Goal: Information Seeking & Learning: Find specific fact

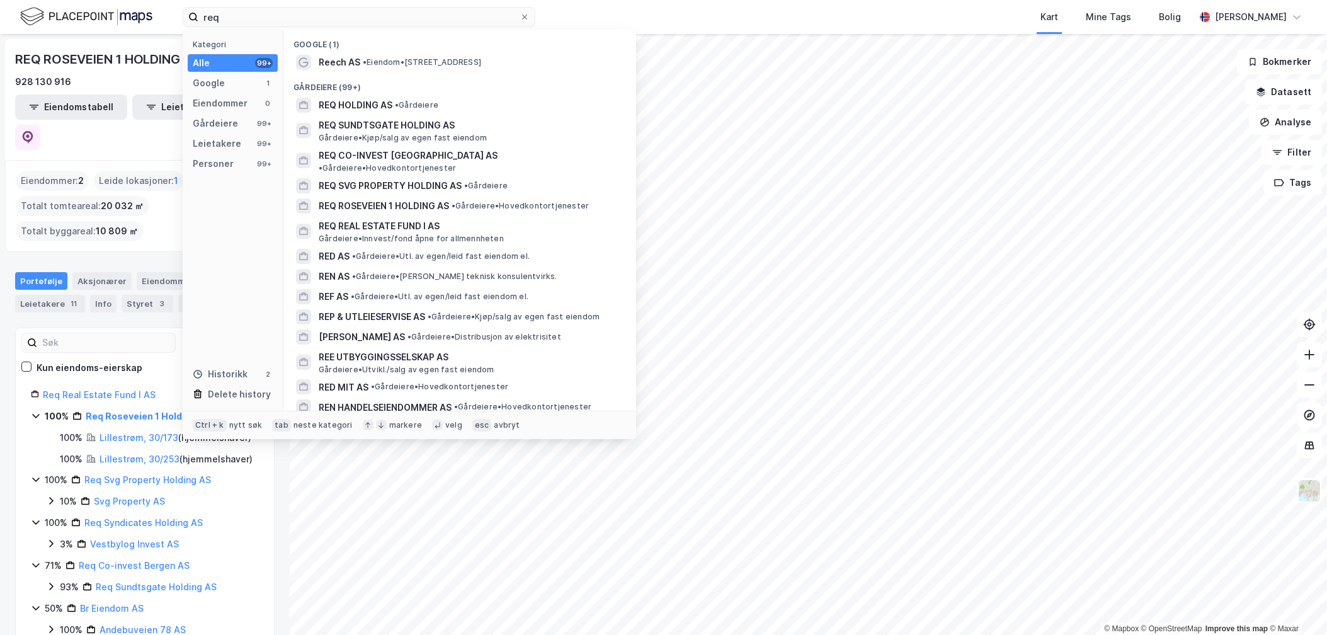
click at [244, 8] on input "req" at bounding box center [358, 17] width 321 height 19
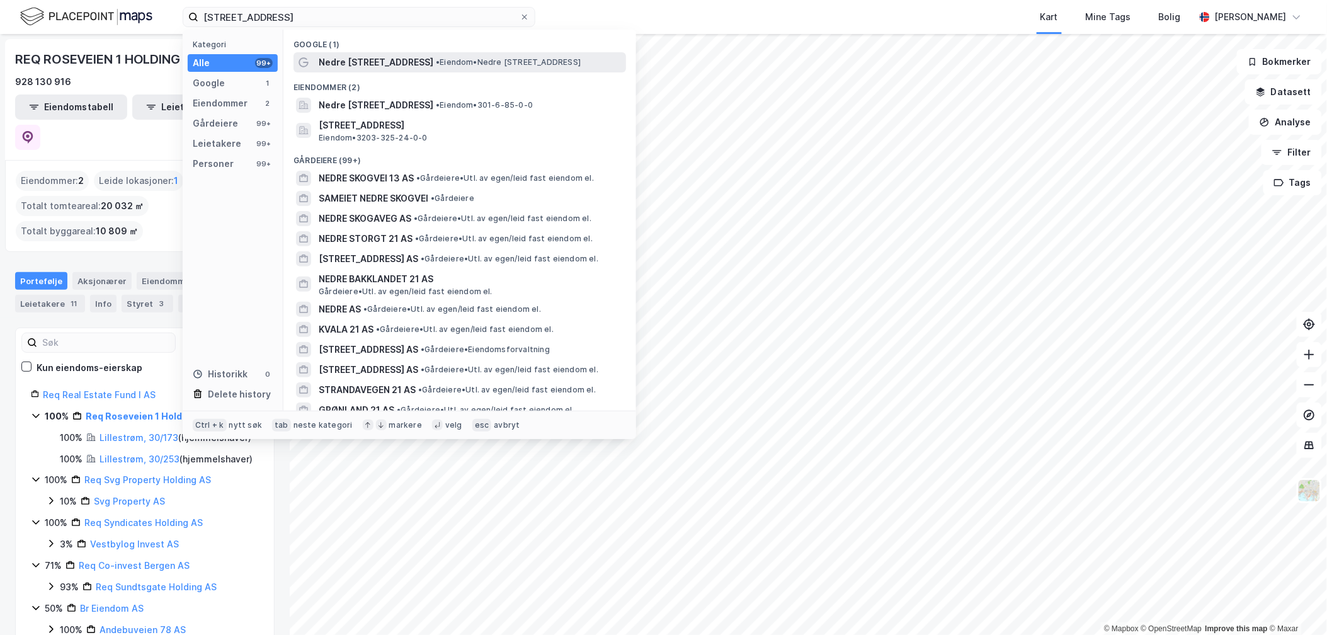
type input "[STREET_ADDRESS]"
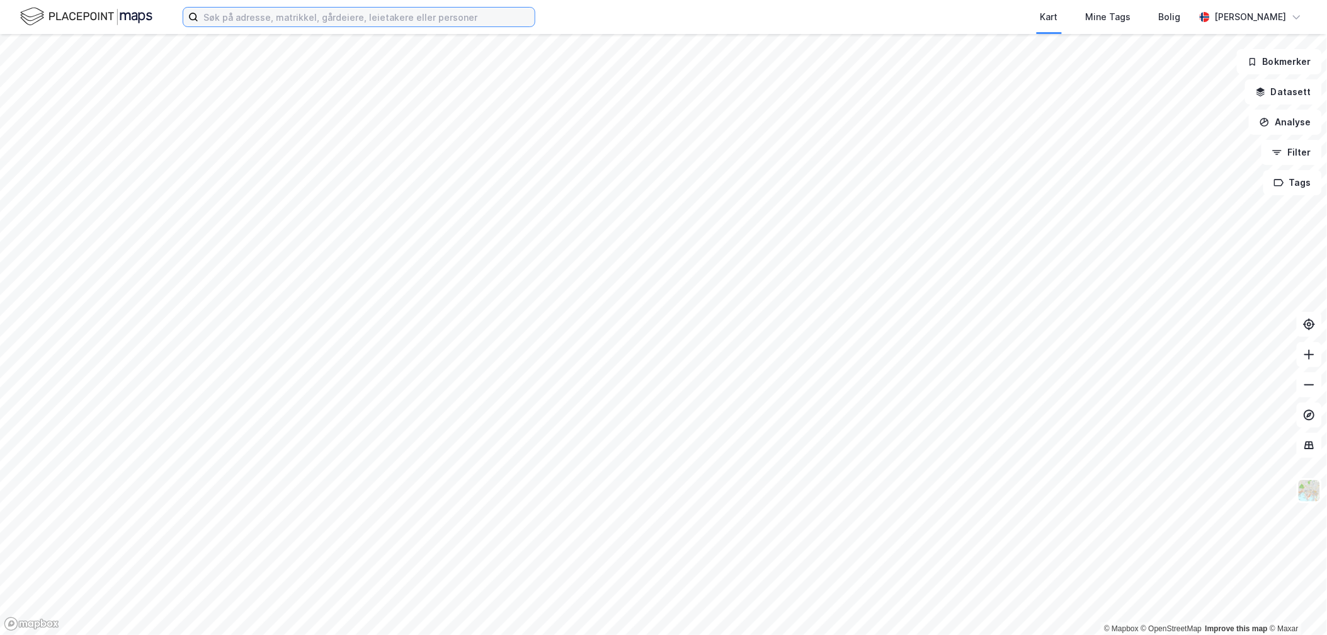
click at [344, 24] on input at bounding box center [366, 17] width 336 height 19
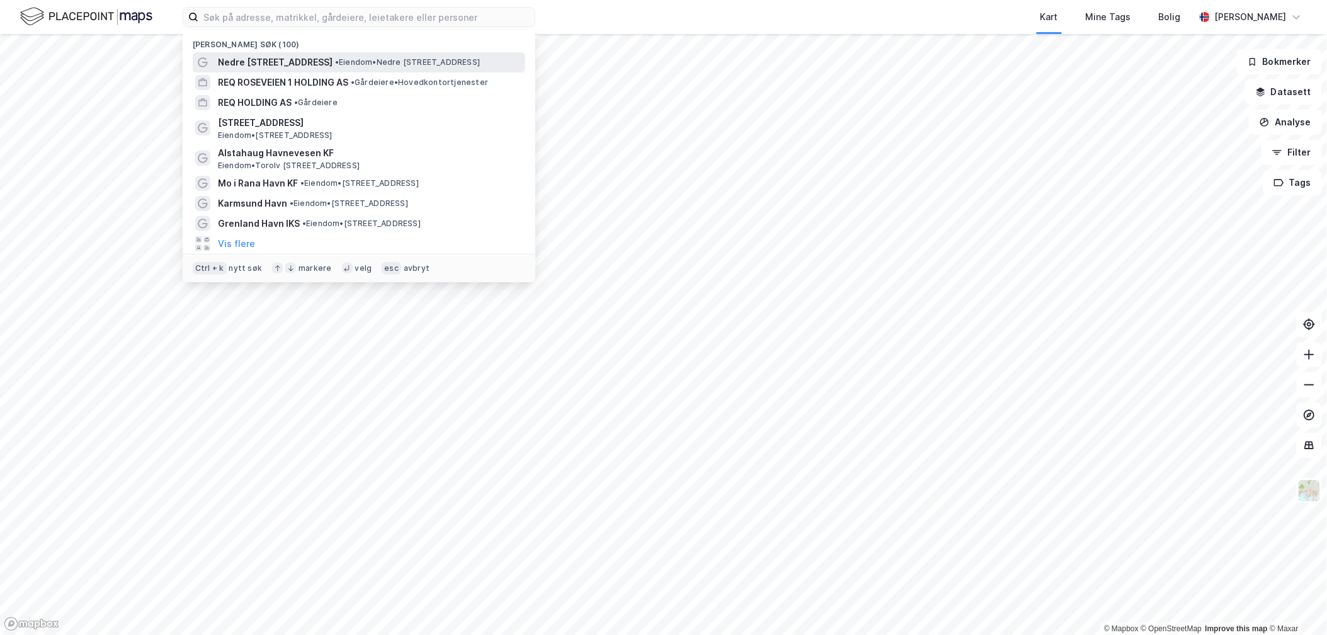
click at [331, 54] on div "Nedre Skogvei 21 • Eiendom • Nedre Skogvei 21, 0281 Oslo" at bounding box center [359, 62] width 332 height 20
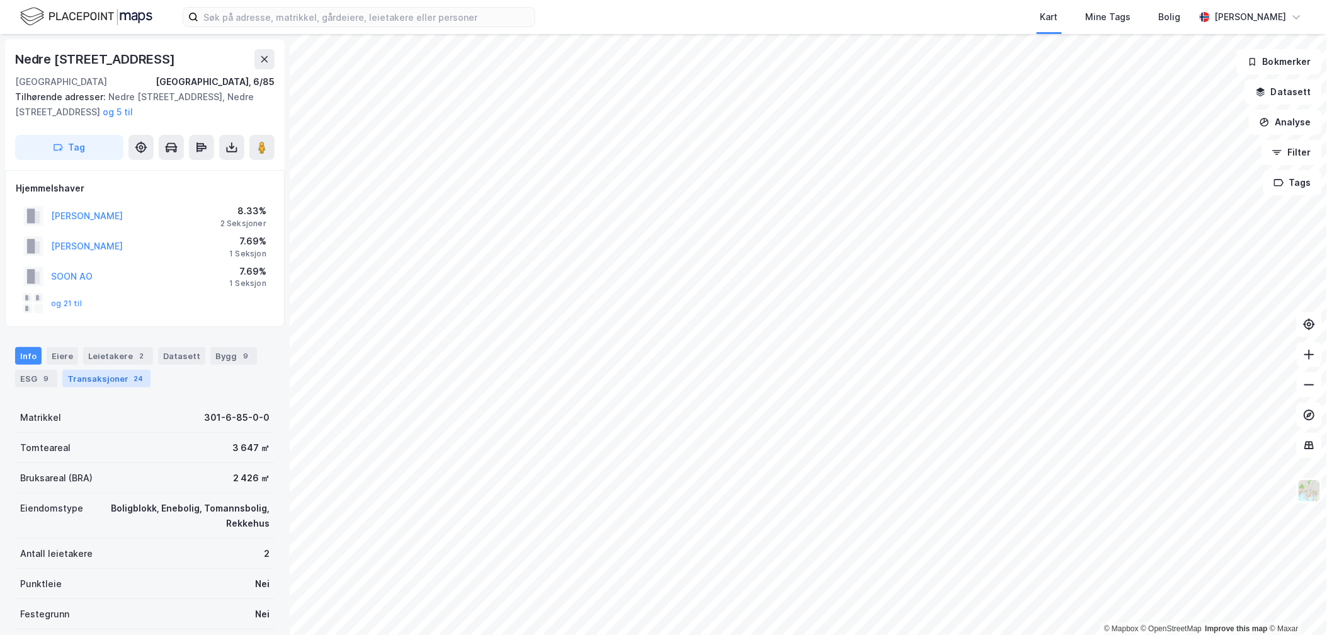
click at [94, 372] on div "Transaksjoner 24" at bounding box center [106, 379] width 88 height 18
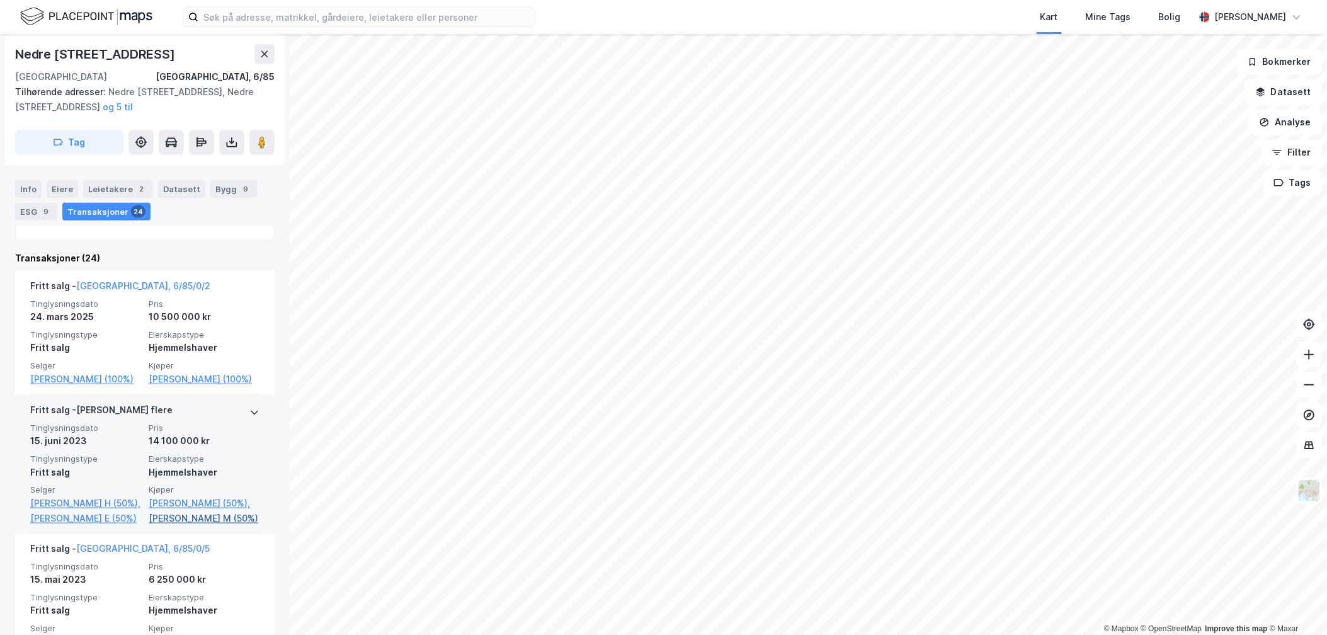
scroll to position [492, 0]
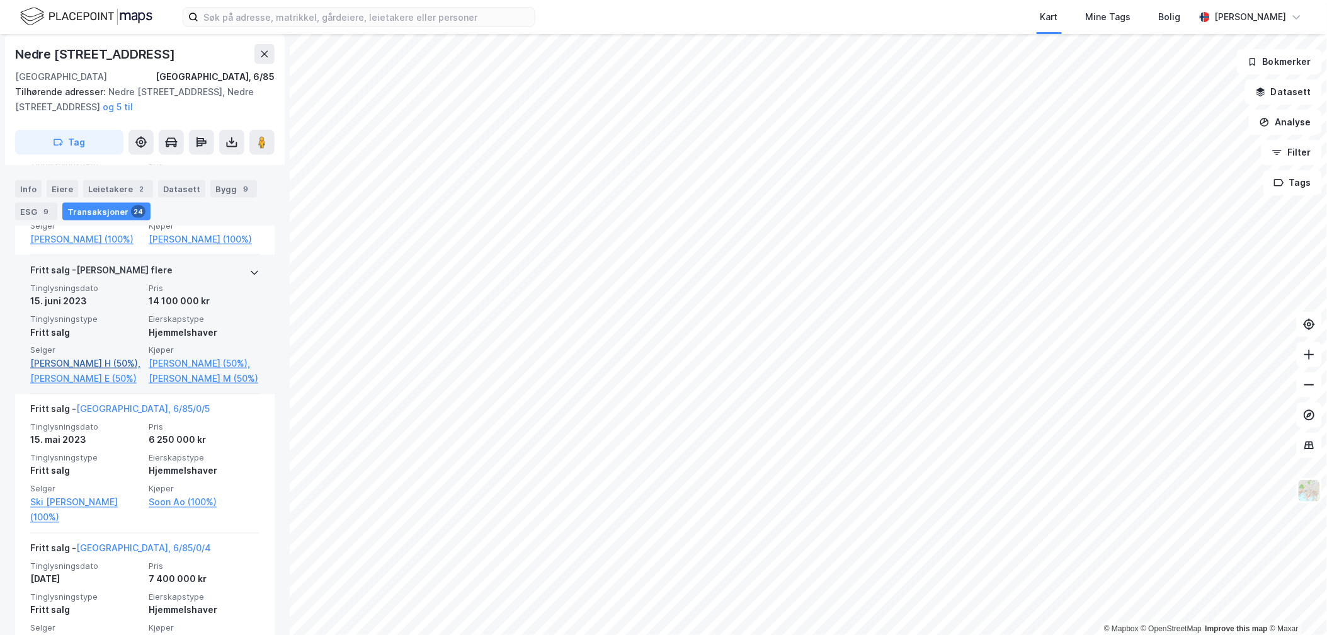
click at [92, 371] on link "Safaei Mohamadabadi H (50%)," at bounding box center [85, 363] width 111 height 15
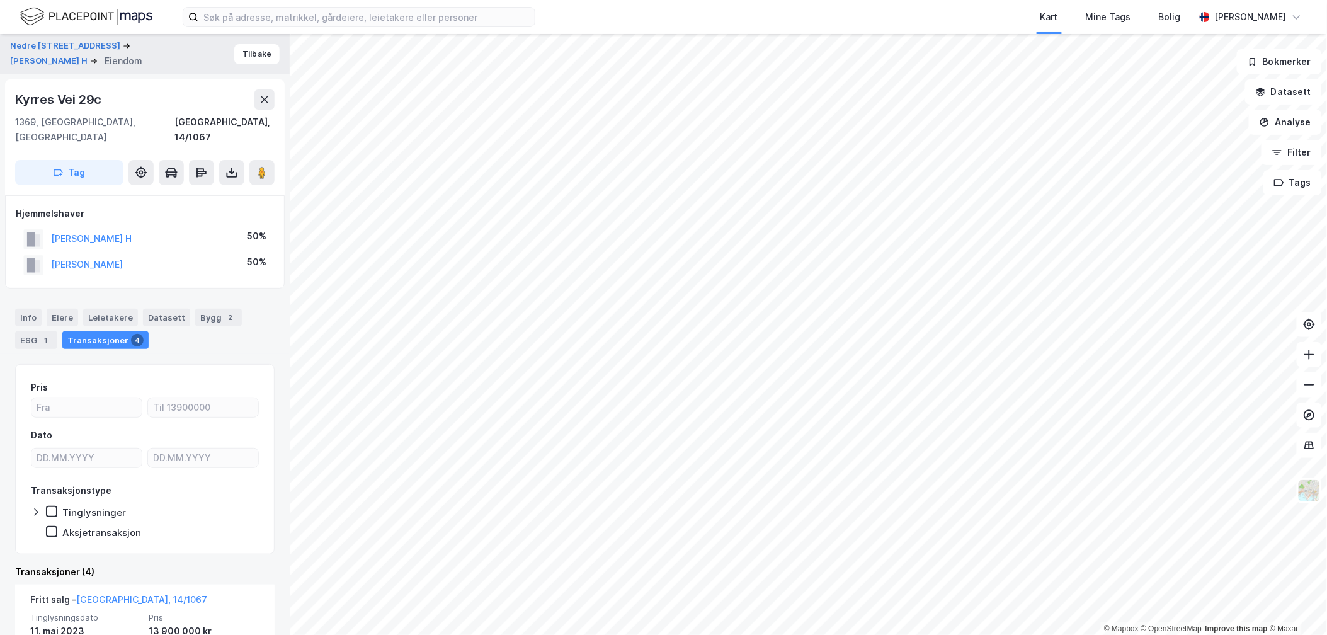
click at [10, 297] on div "Info Eiere Leietakere Datasett Bygg 2 ESG 1 Transaksjoner 4" at bounding box center [145, 323] width 290 height 60
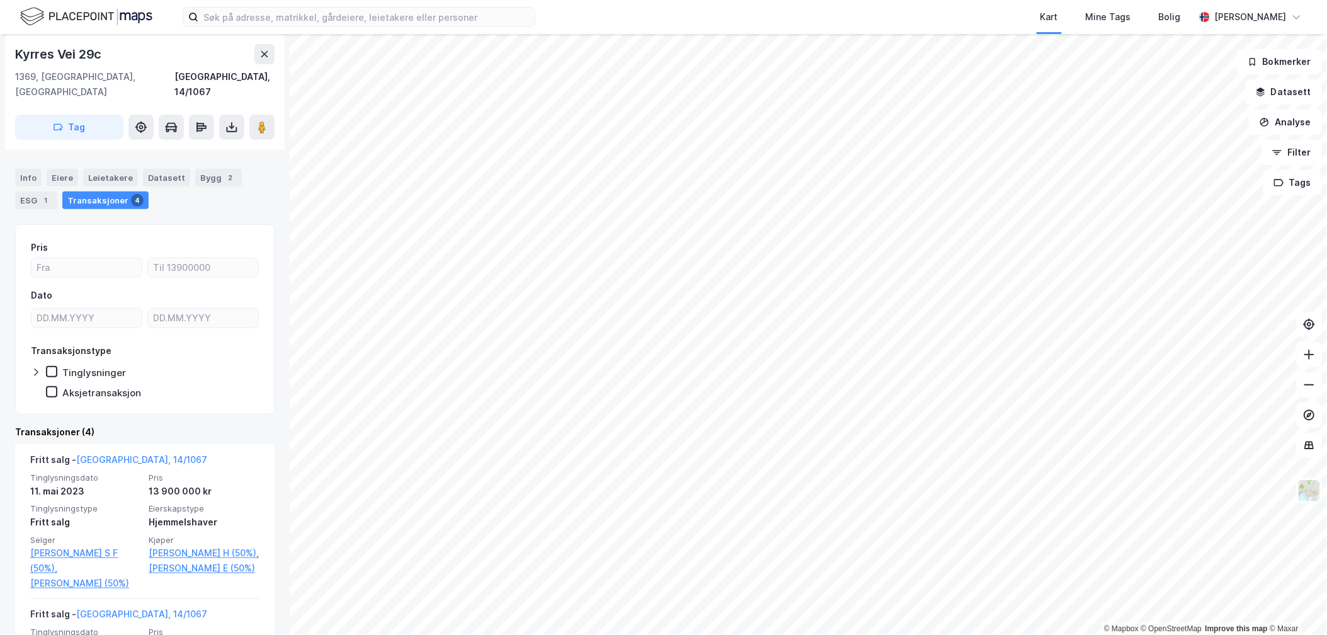
scroll to position [210, 0]
